Goal: Task Accomplishment & Management: Use online tool/utility

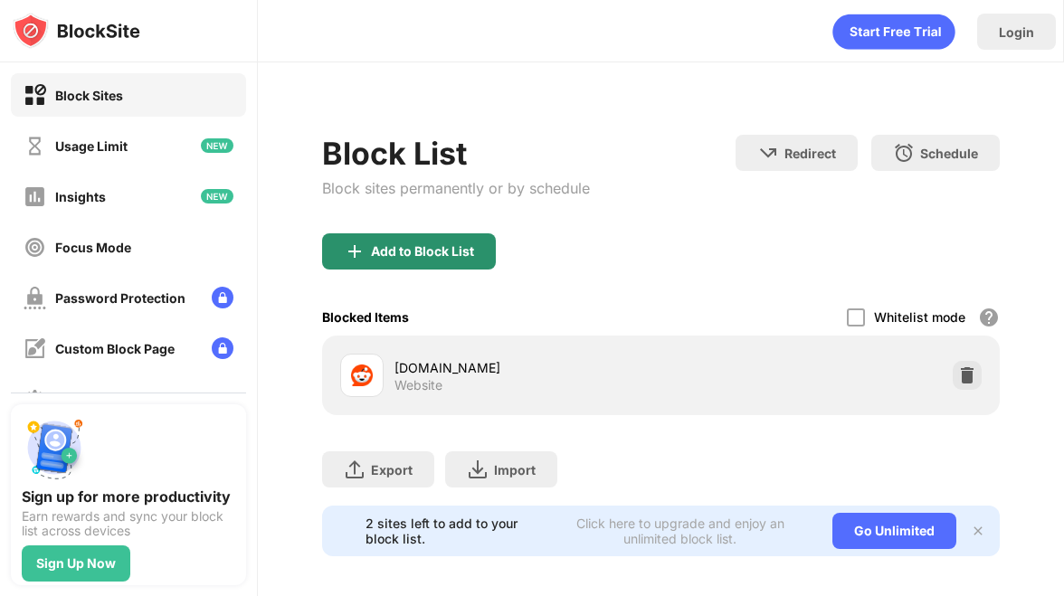
click at [389, 252] on div "Add to Block List" at bounding box center [422, 251] width 103 height 14
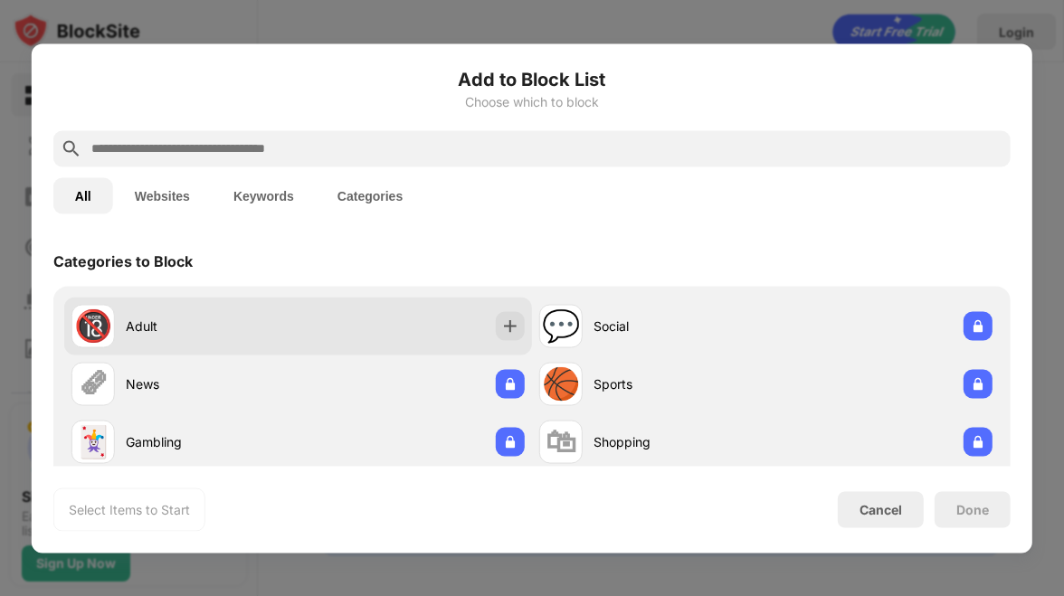
click at [356, 315] on div "🔞 Adult" at bounding box center [298, 326] width 468 height 58
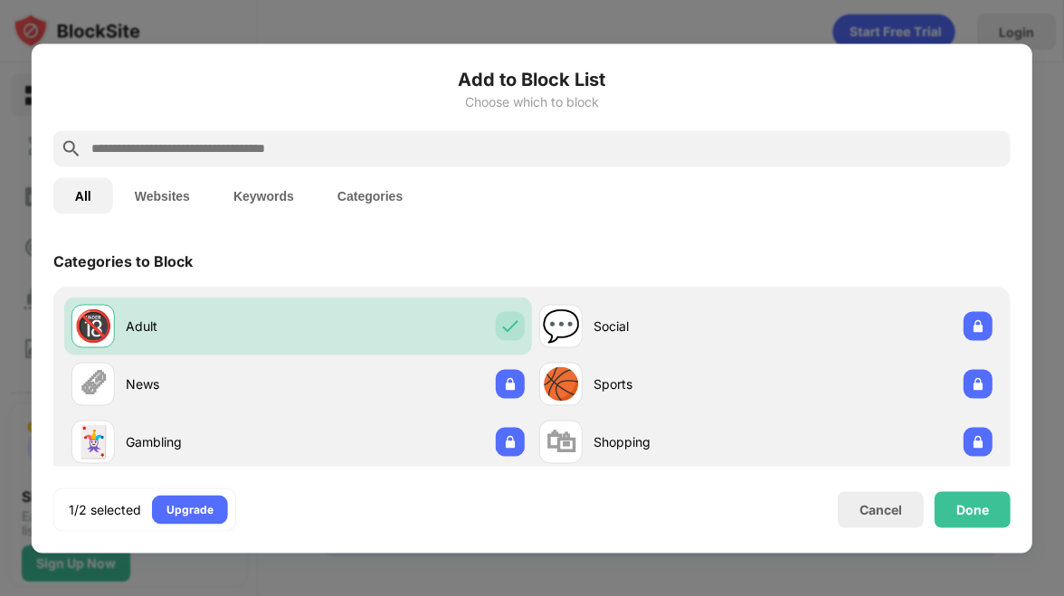
click at [269, 159] on div at bounding box center [531, 148] width 957 height 36
click at [289, 138] on input "text" at bounding box center [547, 149] width 914 height 22
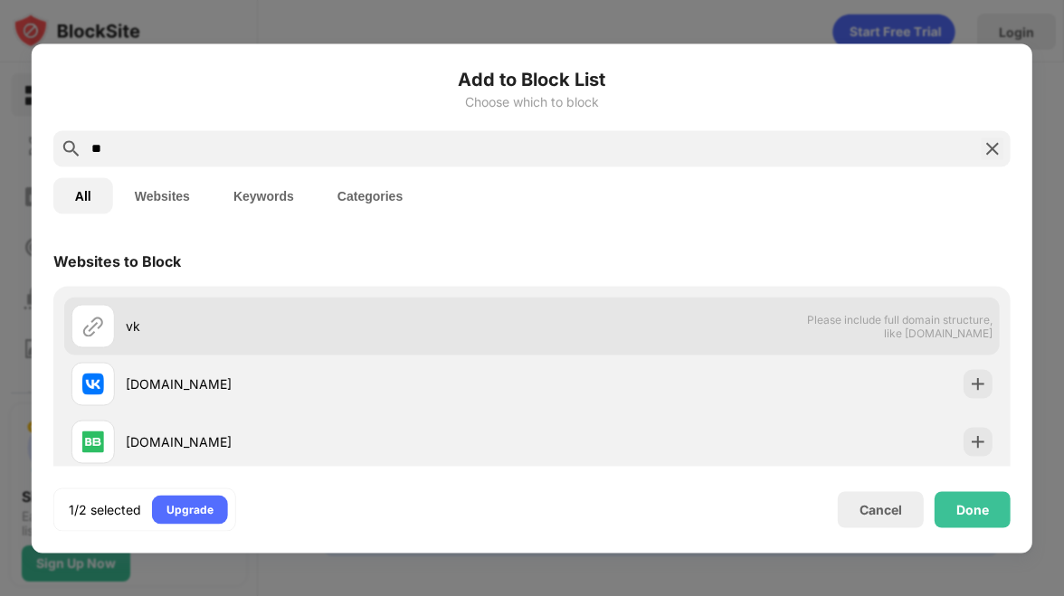
type input "**"
click at [335, 330] on div "vk" at bounding box center [329, 326] width 406 height 19
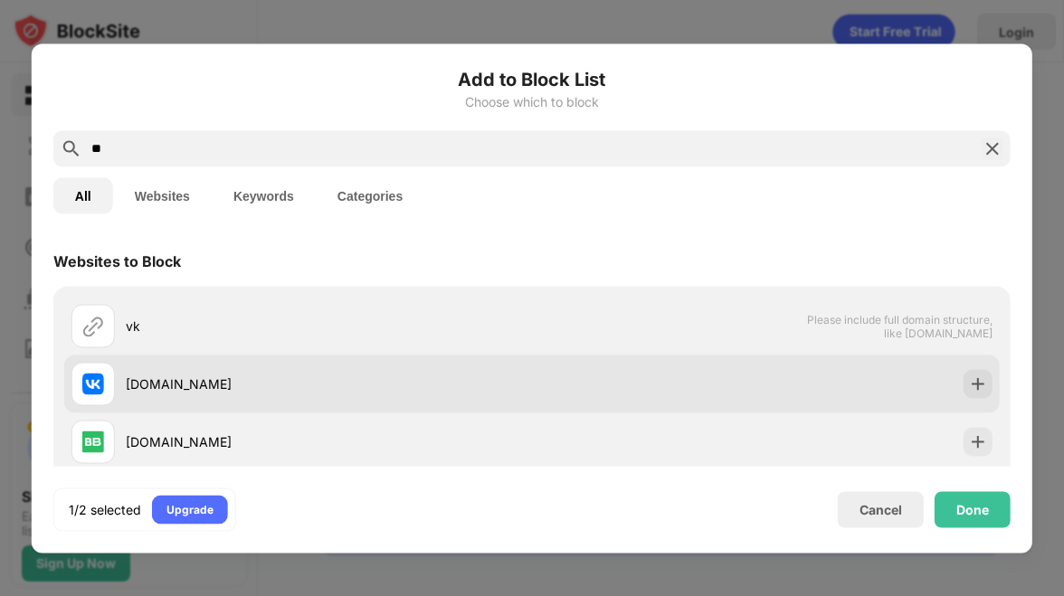
click at [355, 379] on div "[DOMAIN_NAME]" at bounding box center [329, 384] width 406 height 19
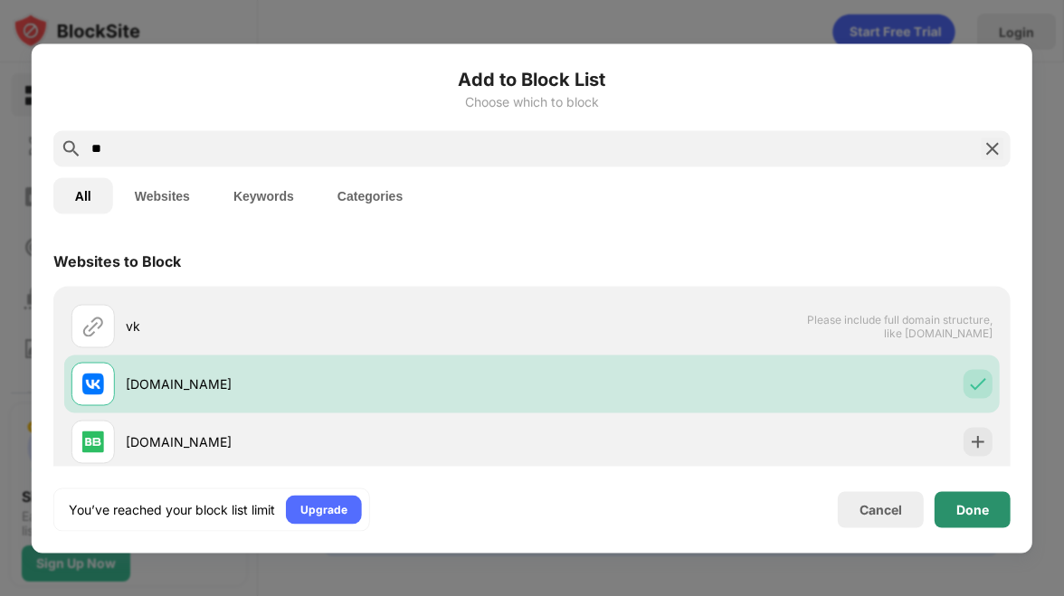
click at [1005, 520] on div "Done" at bounding box center [973, 509] width 76 height 36
